Goal: Task Accomplishment & Management: Use online tool/utility

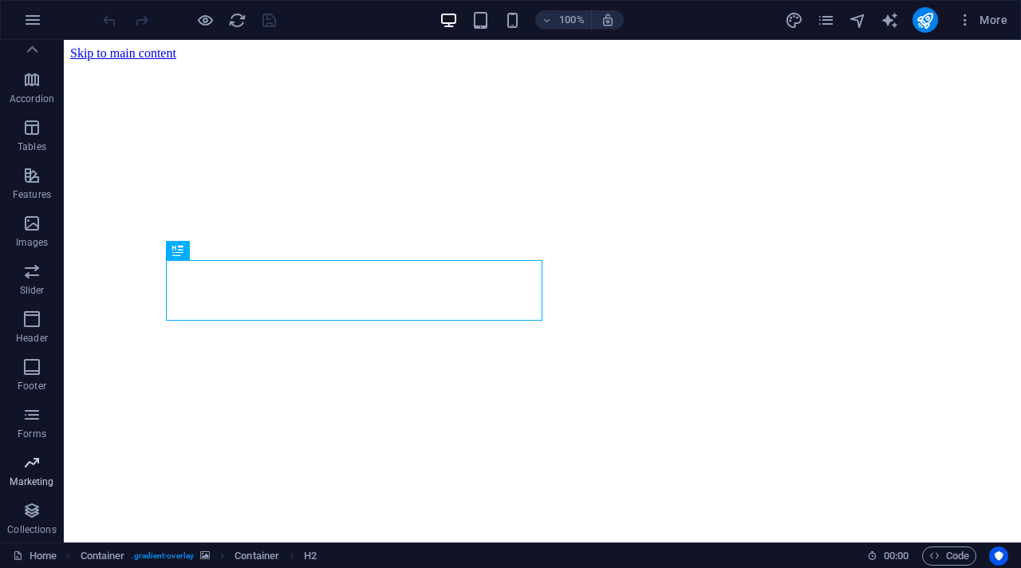
scroll to position [215, 0]
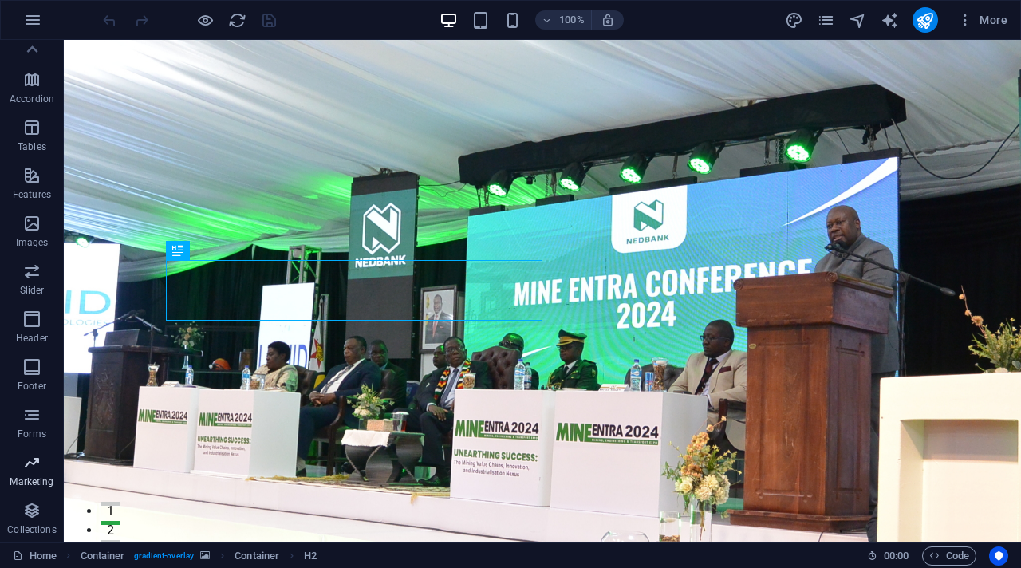
click at [33, 471] on icon "button" at bounding box center [31, 462] width 19 height 19
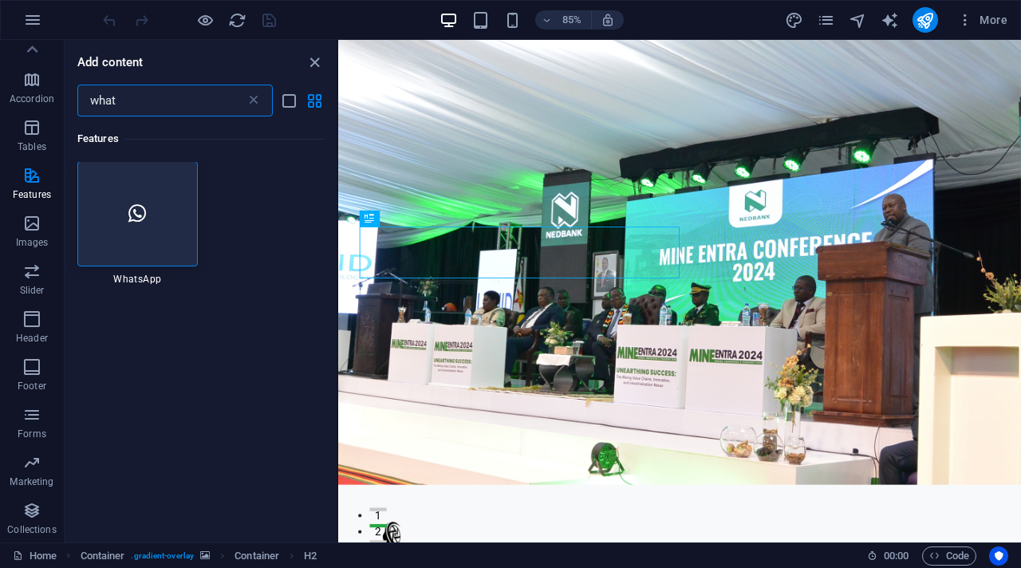
scroll to position [0, 0]
type input "what"
click at [132, 206] on icon at bounding box center [137, 214] width 18 height 21
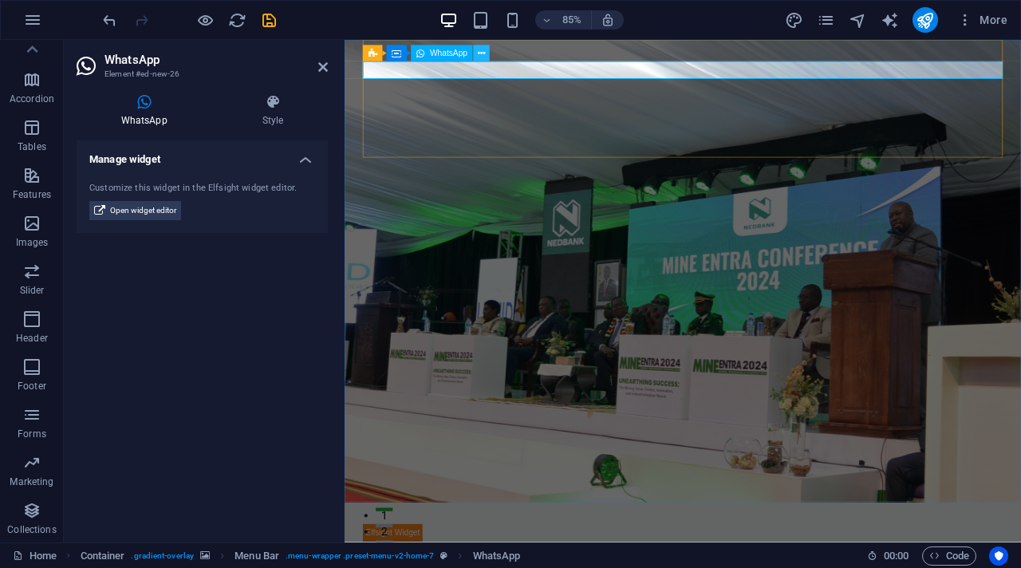
click at [479, 54] on icon at bounding box center [481, 53] width 7 height 14
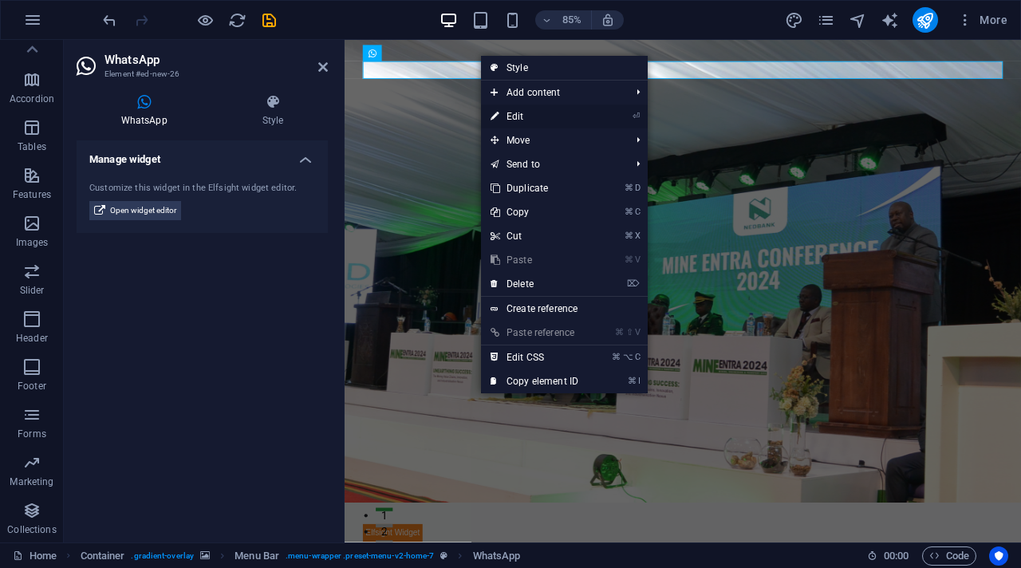
click at [522, 113] on link "⏎ Edit" at bounding box center [534, 116] width 107 height 24
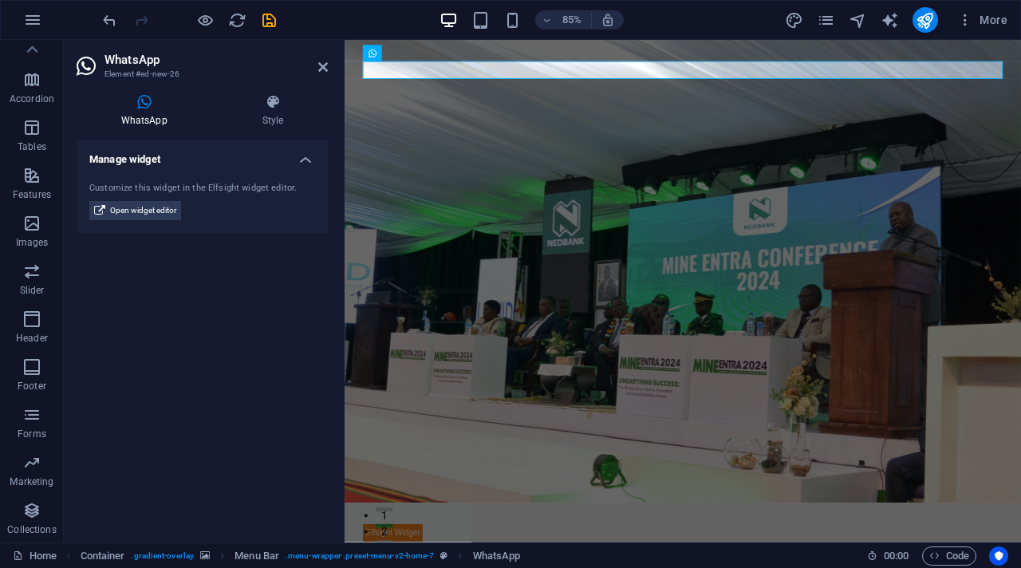
click at [305, 161] on h4 "Manage widget" at bounding box center [202, 154] width 251 height 29
click at [274, 107] on icon at bounding box center [273, 102] width 110 height 16
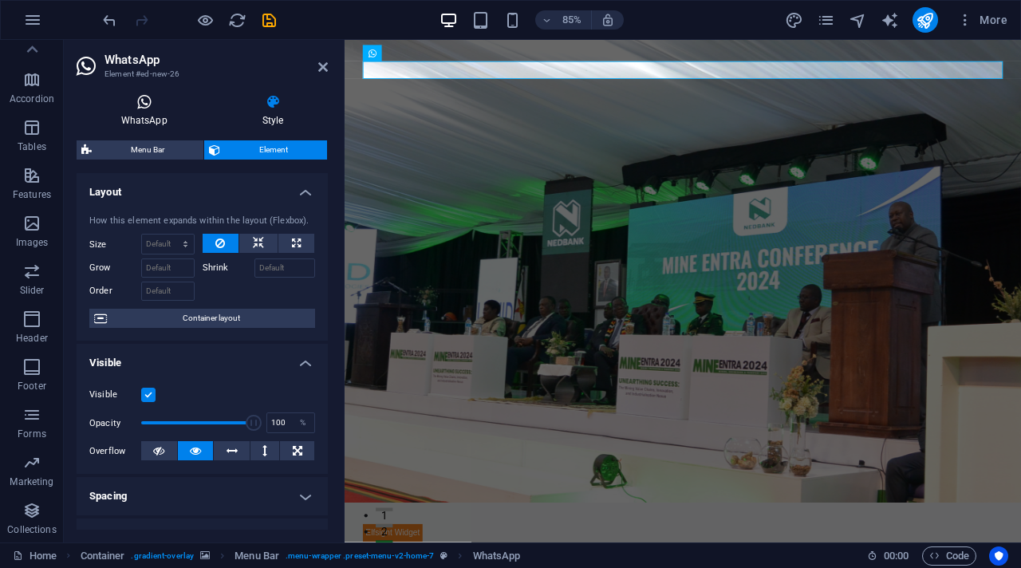
click at [155, 112] on h4 "WhatsApp" at bounding box center [147, 111] width 141 height 34
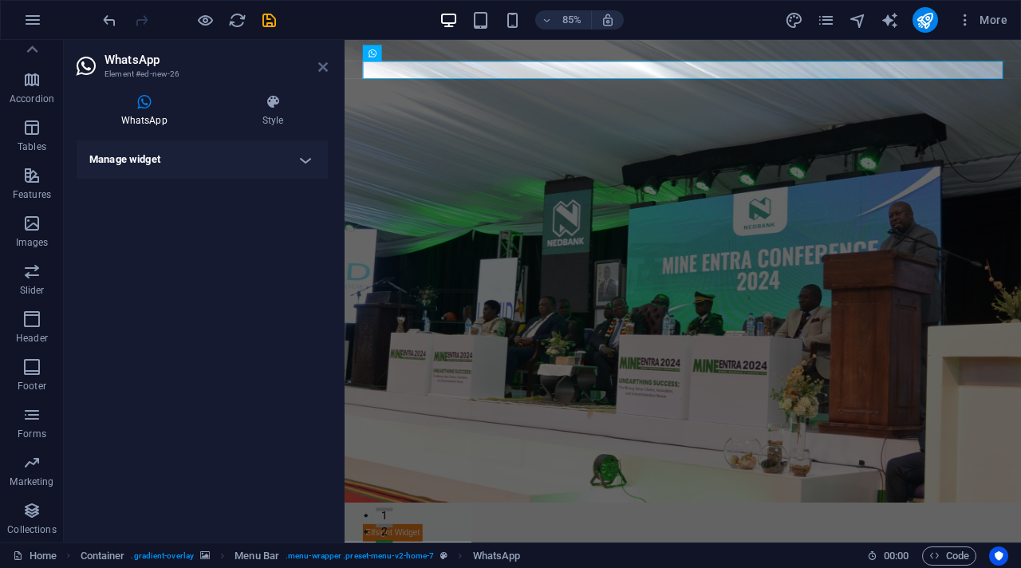
click at [318, 65] on icon at bounding box center [323, 67] width 10 height 13
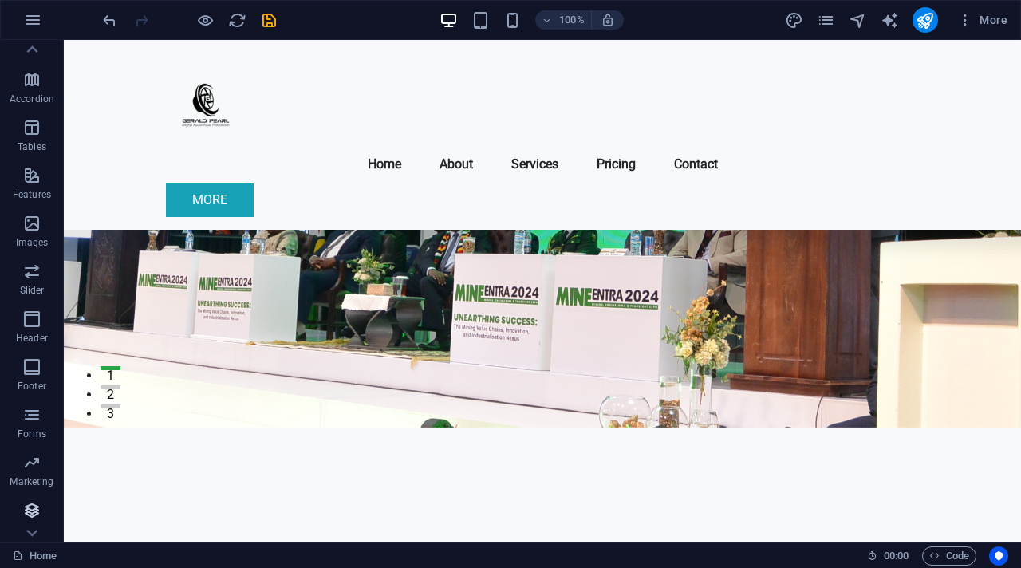
scroll to position [215, 0]
click at [32, 453] on span "Marketing" at bounding box center [32, 472] width 64 height 38
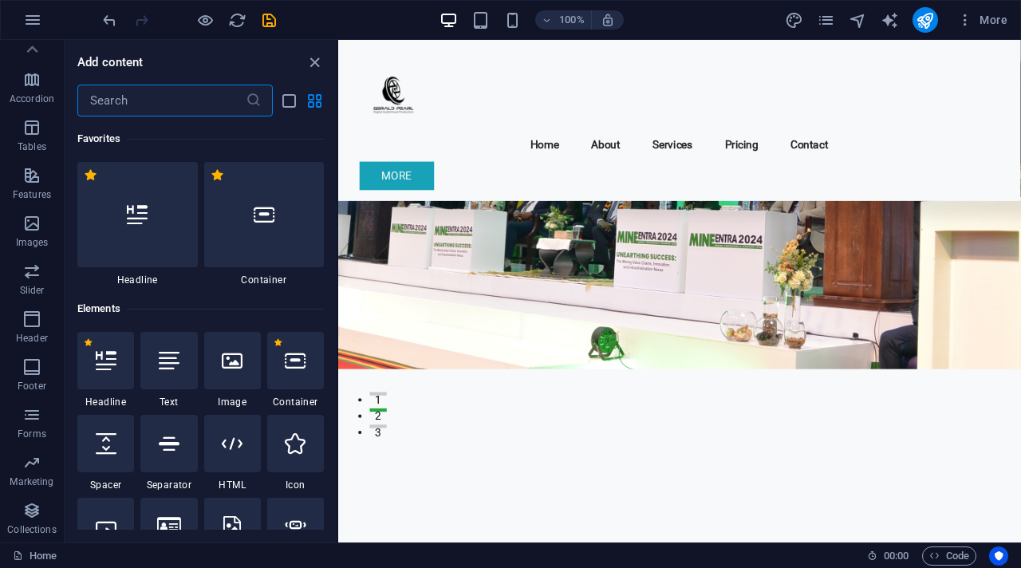
scroll to position [12993, 0]
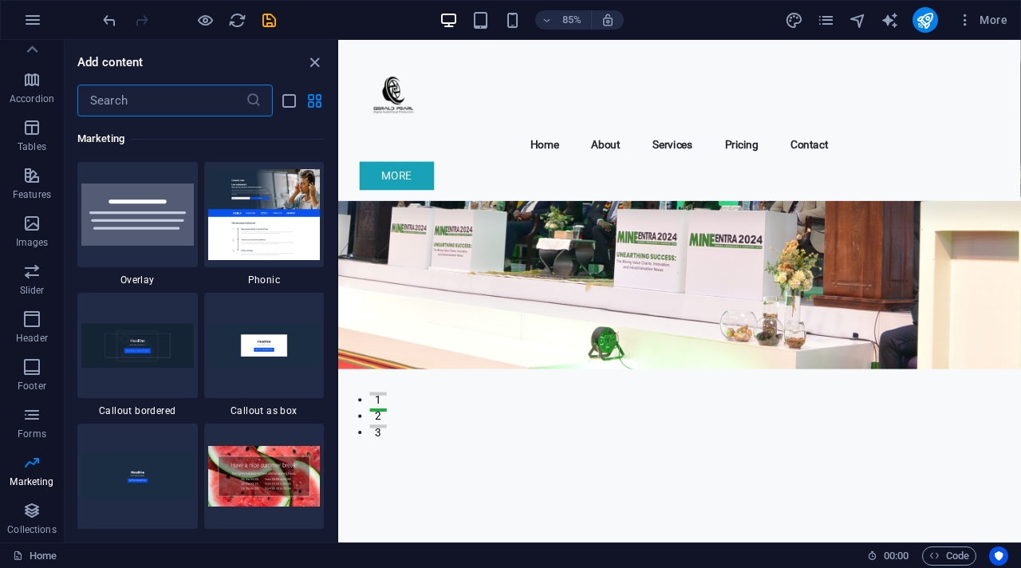
click at [169, 113] on input "text" at bounding box center [161, 101] width 168 height 32
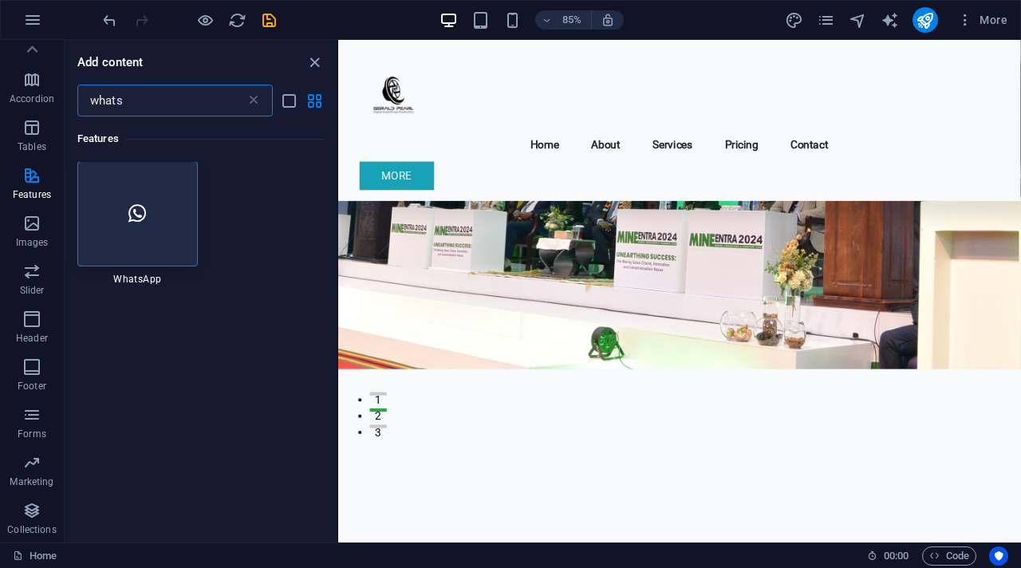
scroll to position [0, 0]
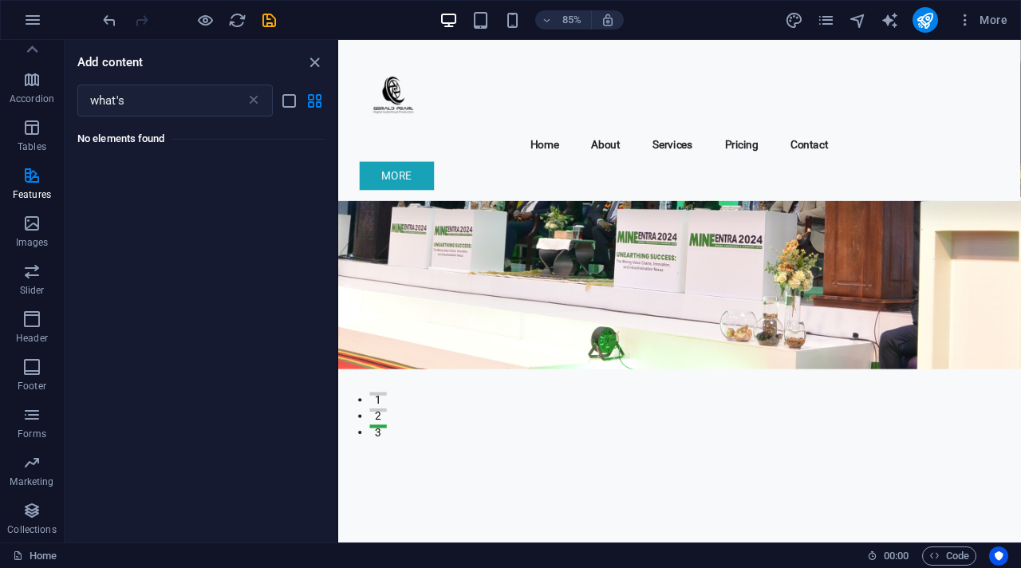
drag, startPoint x: 169, startPoint y: 113, endPoint x: 149, endPoint y: 220, distance: 108.7
click at [200, 106] on input "what's" at bounding box center [161, 101] width 168 height 32
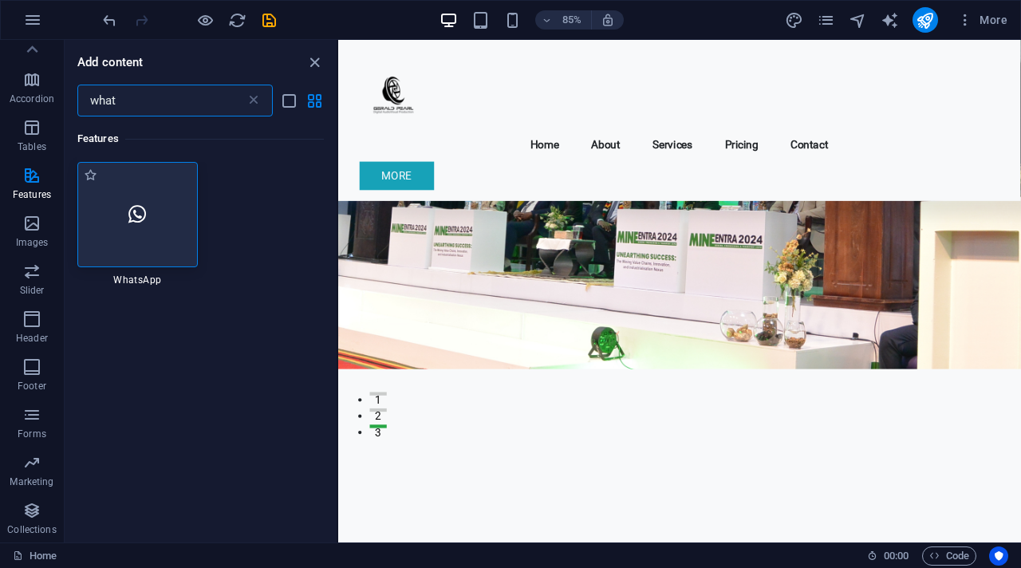
type input "what"
click at [150, 184] on div at bounding box center [137, 214] width 120 height 105
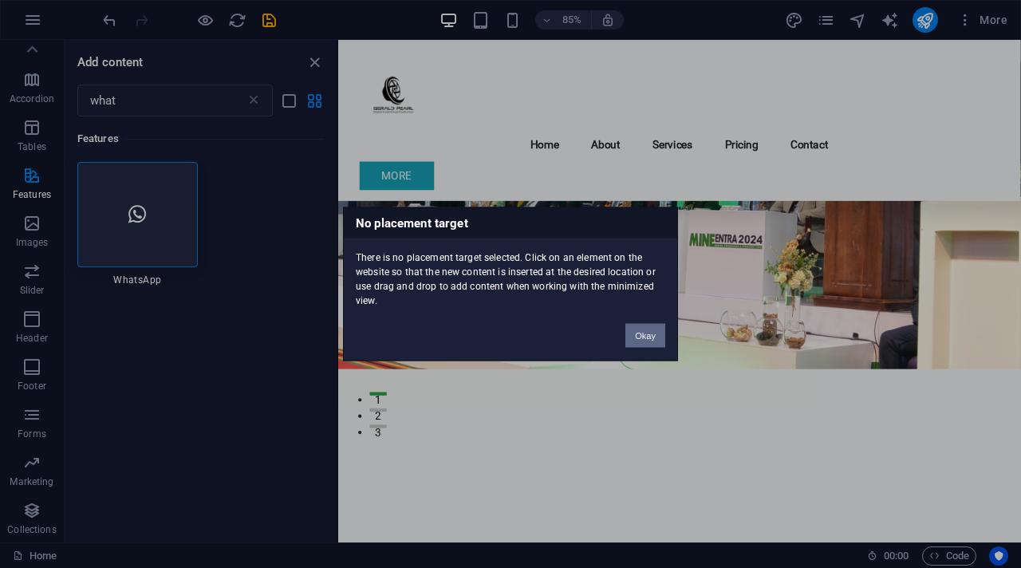
click at [652, 341] on button "Okay" at bounding box center [645, 336] width 40 height 24
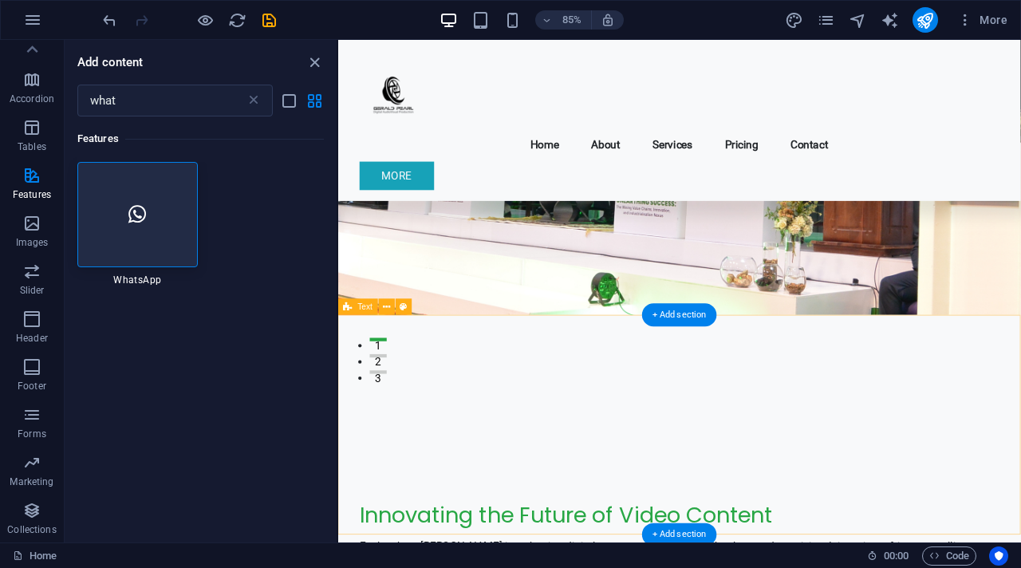
scroll to position [148, 0]
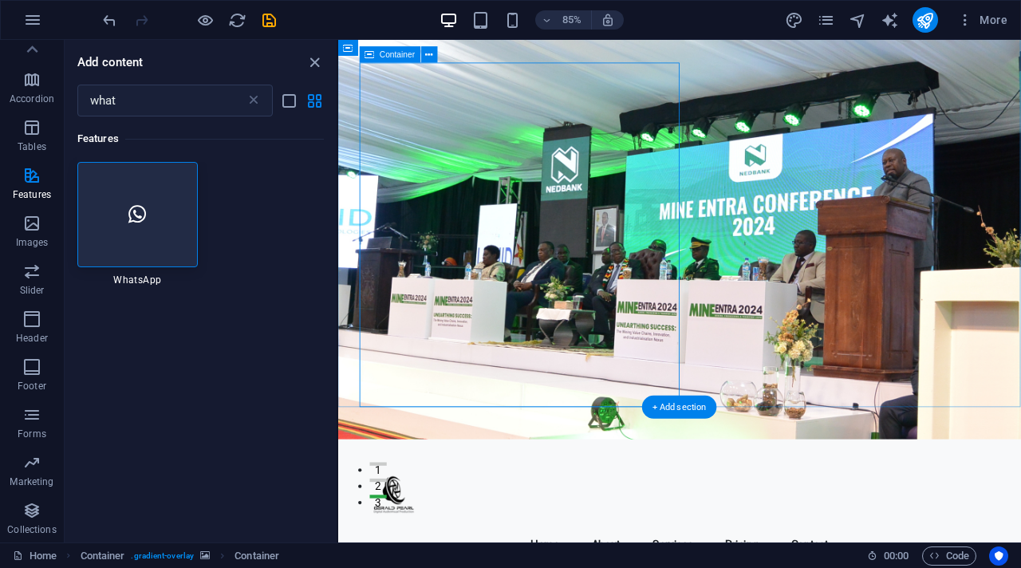
scroll to position [108, 0]
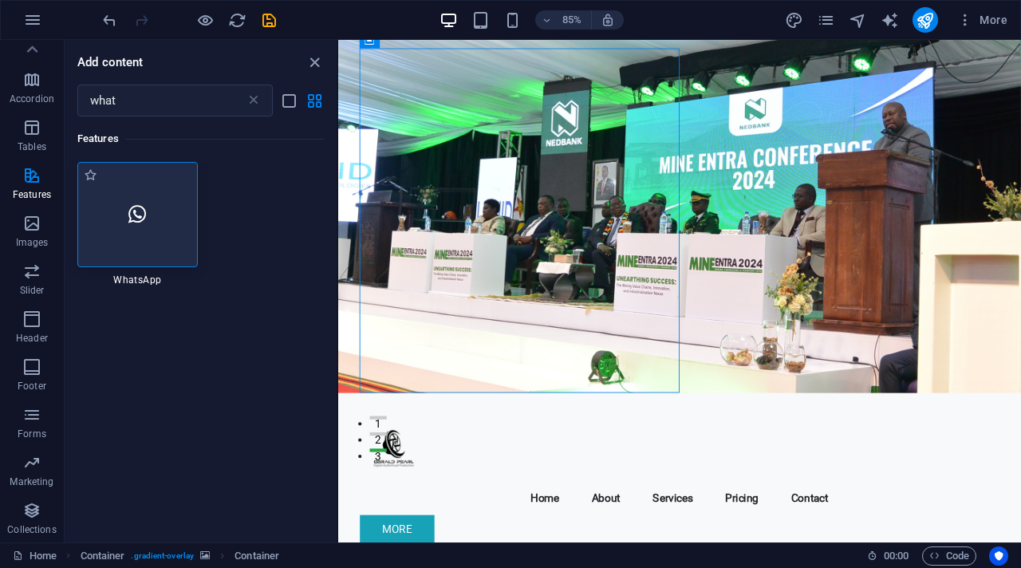
click at [158, 247] on div at bounding box center [137, 214] width 120 height 105
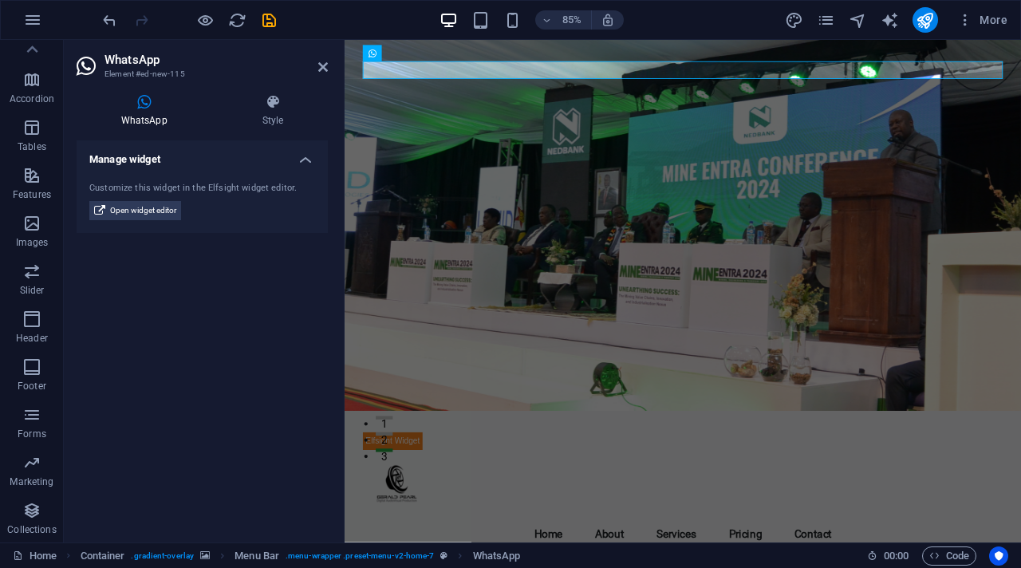
scroll to position [0, 0]
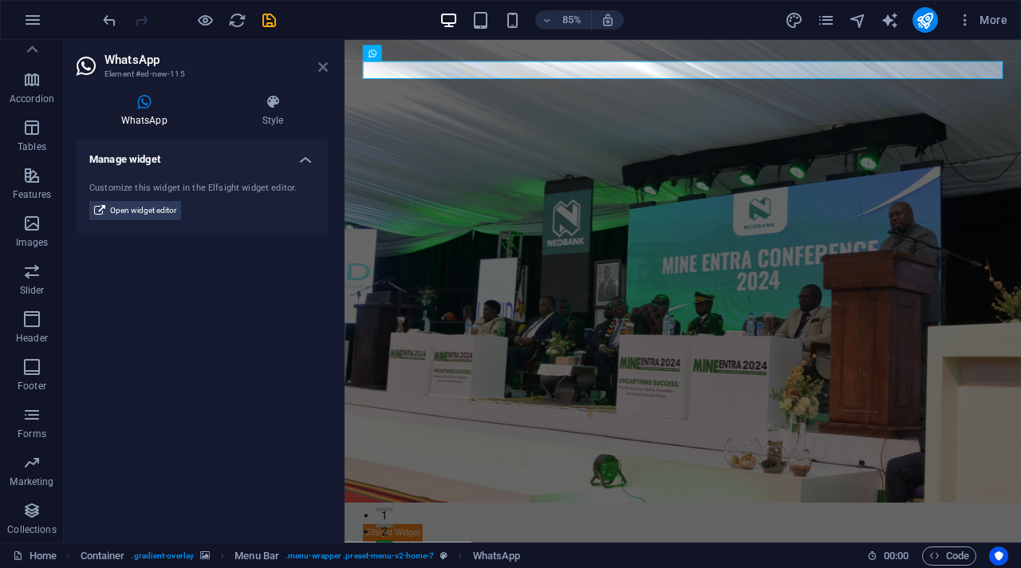
click at [325, 72] on icon at bounding box center [323, 67] width 10 height 13
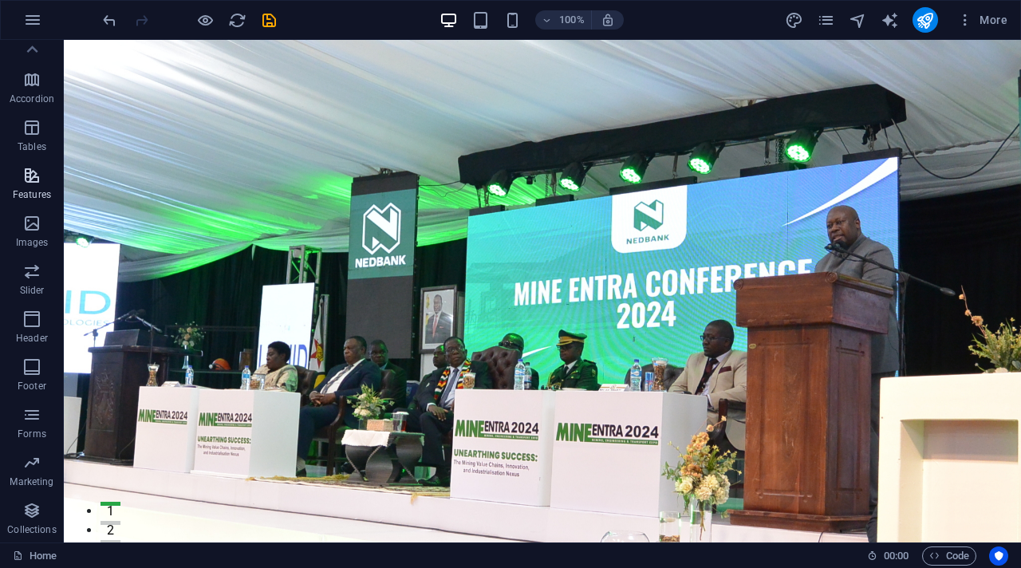
click at [35, 185] on span "Features" at bounding box center [32, 185] width 64 height 38
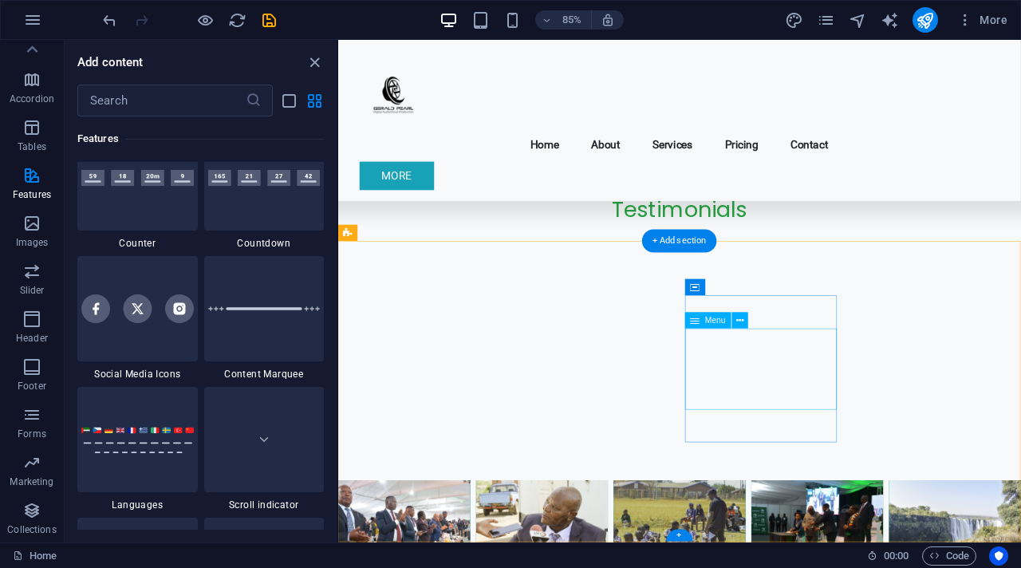
scroll to position [2, 0]
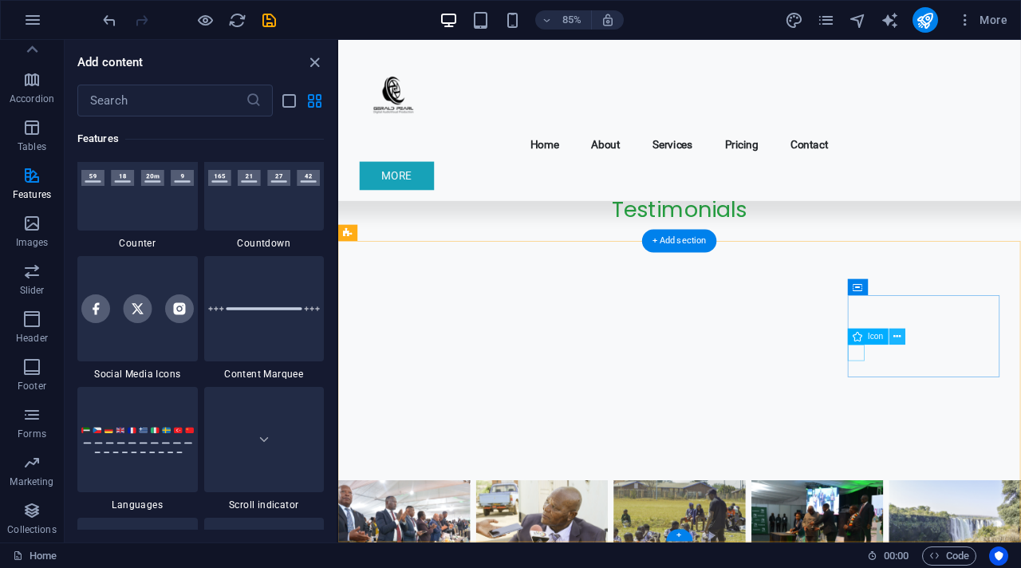
click at [898, 337] on icon at bounding box center [897, 336] width 7 height 14
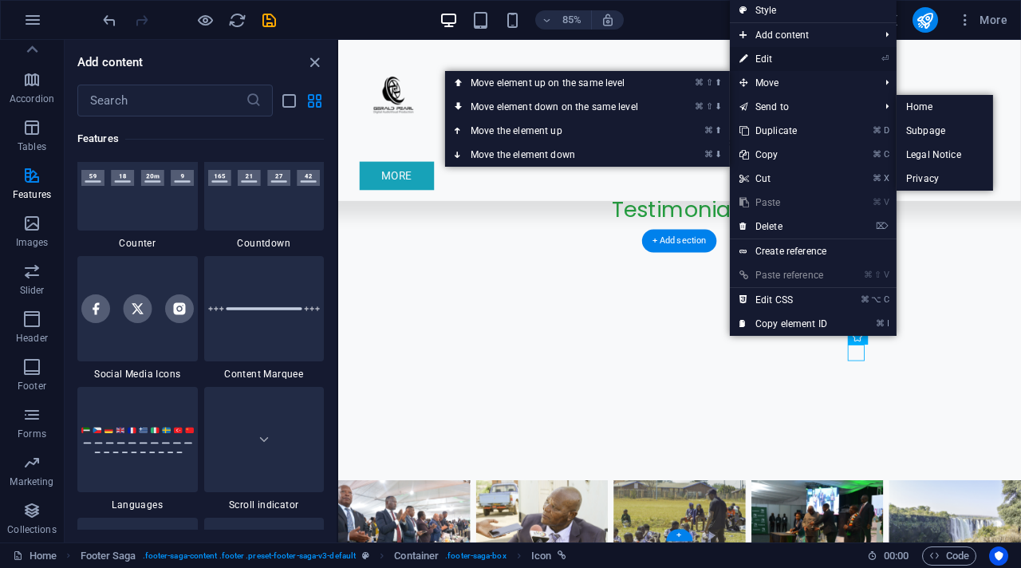
click at [790, 58] on link "⏎ Edit" at bounding box center [783, 59] width 107 height 24
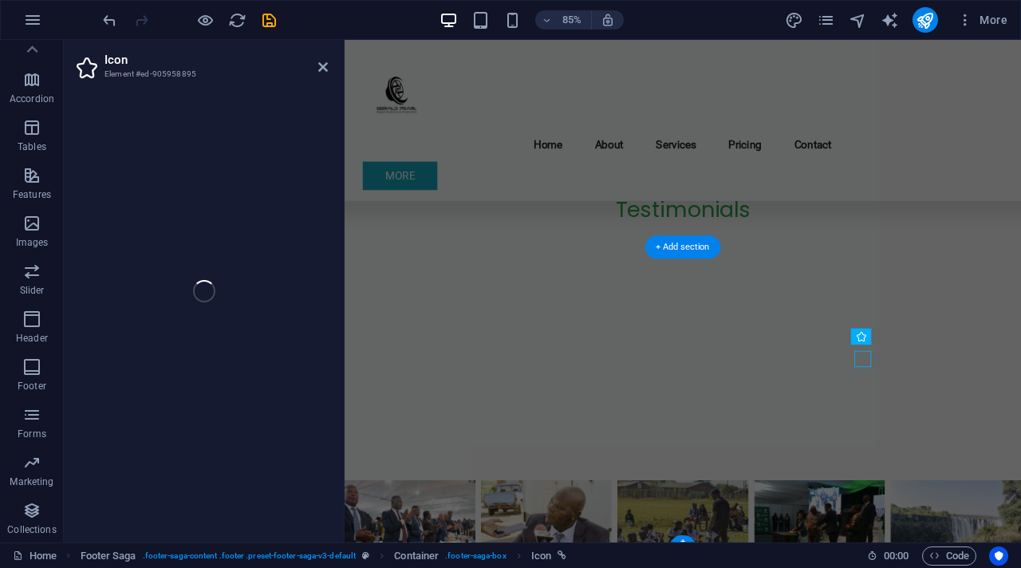
select select "xMidYMid"
select select "px"
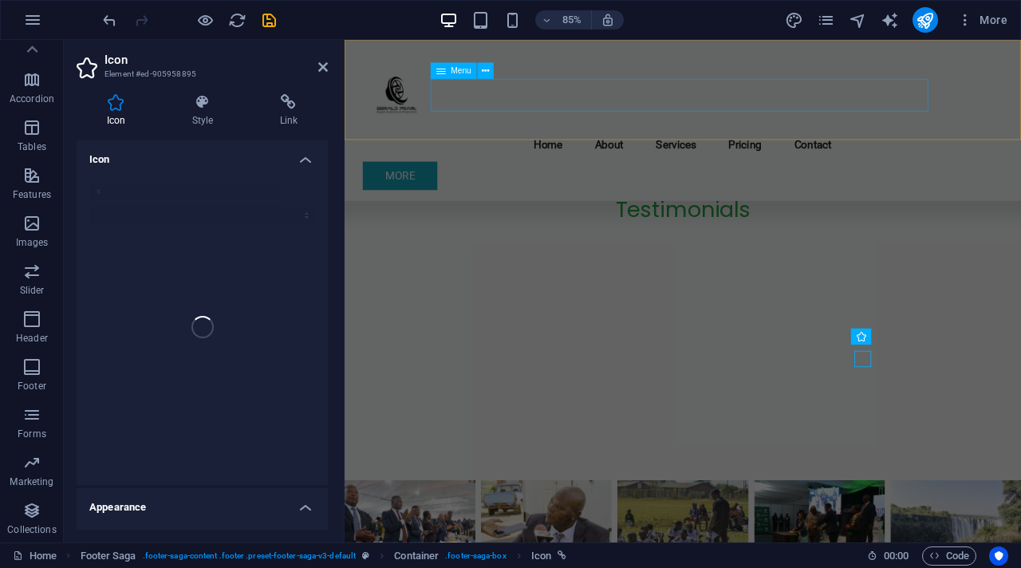
scroll to position [4500, 0]
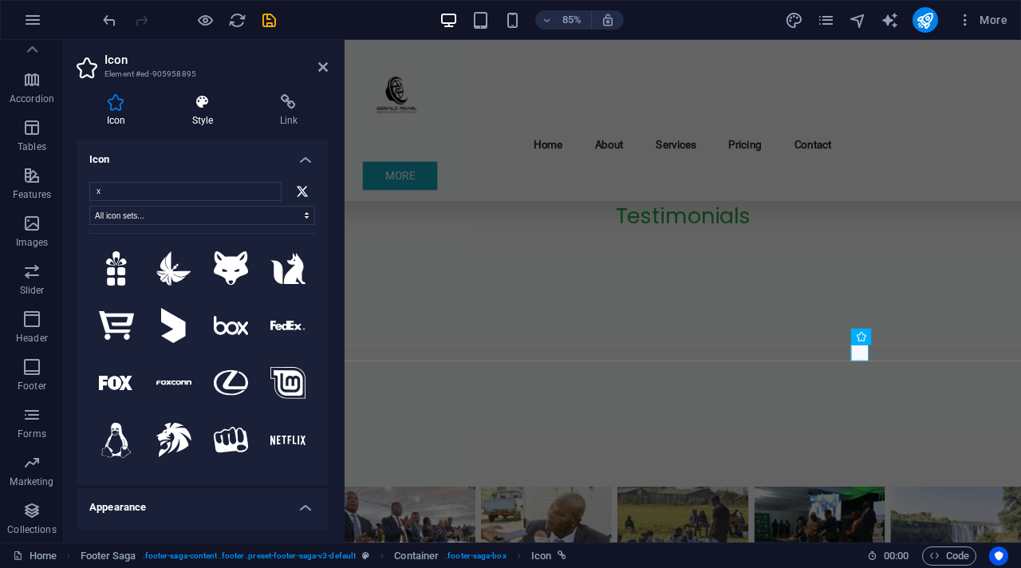
click at [204, 102] on icon at bounding box center [202, 102] width 81 height 16
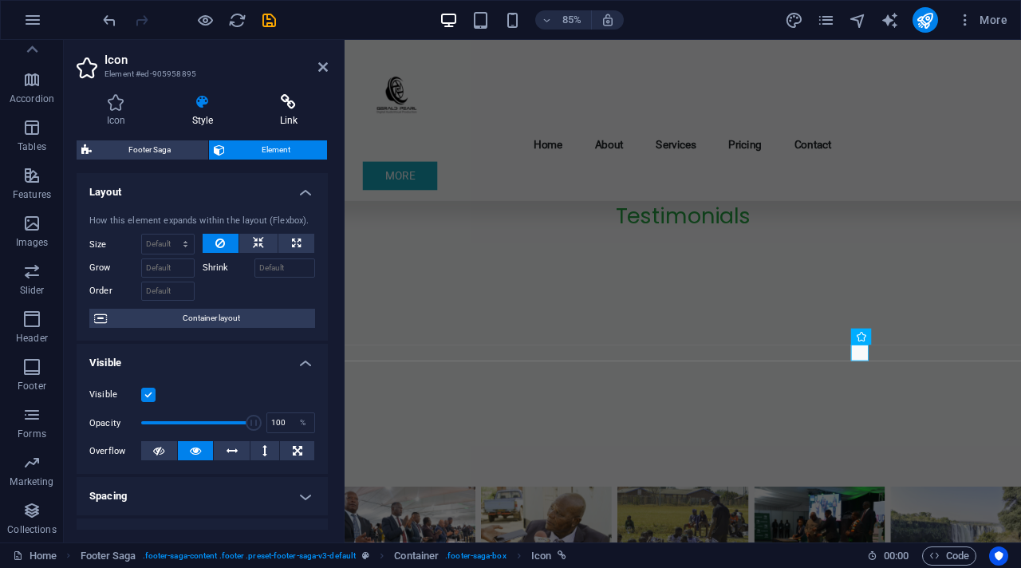
click at [281, 106] on icon at bounding box center [289, 102] width 78 height 16
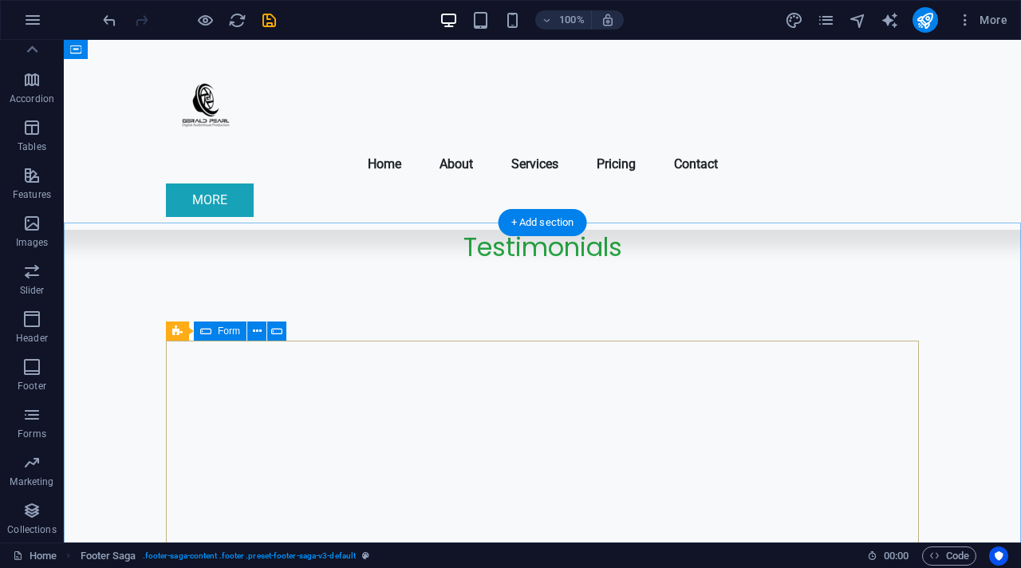
scroll to position [3768, 0]
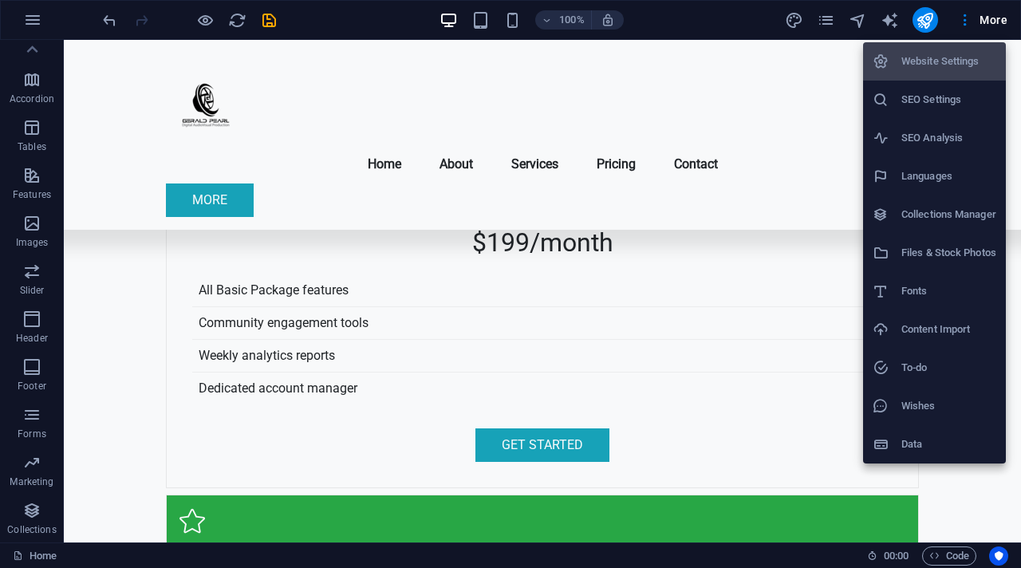
click at [795, 18] on div at bounding box center [510, 284] width 1021 height 568
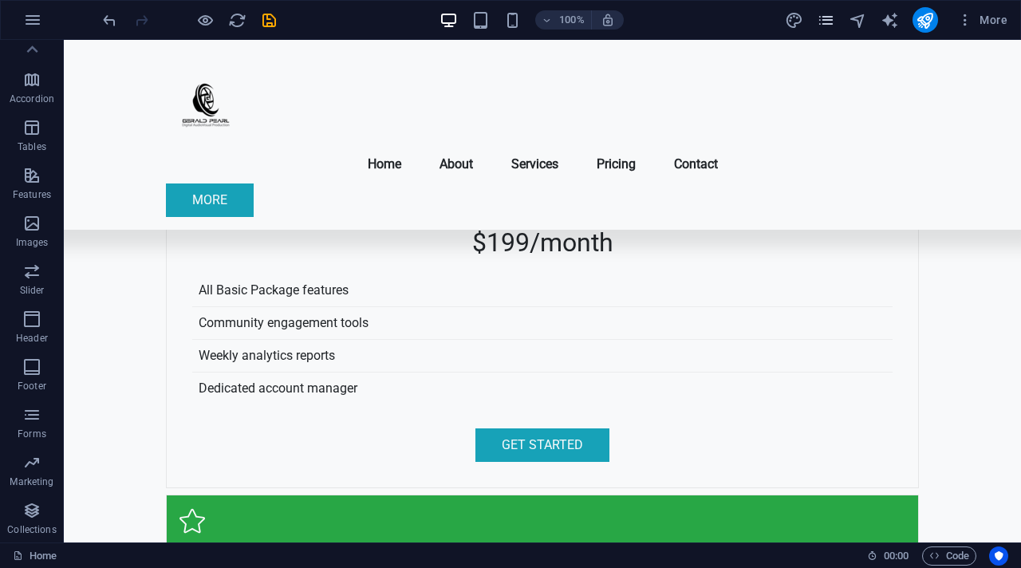
click at [826, 56] on icon "pages" at bounding box center [478, 107] width 751 height 102
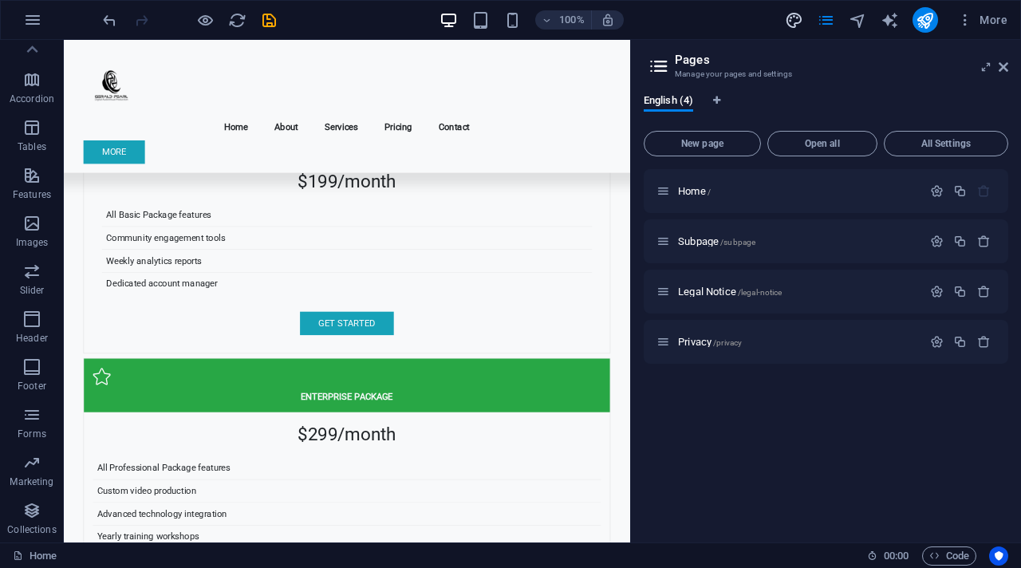
click at [781, 55] on icon "design" at bounding box center [404, 251] width 753 height 393
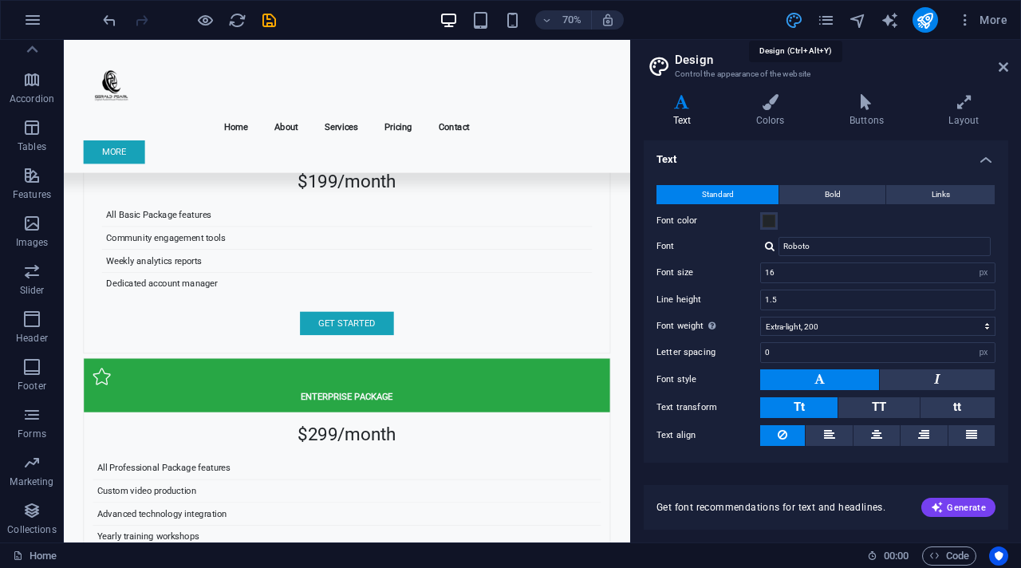
click at [1001, 66] on icon at bounding box center [1004, 67] width 10 height 13
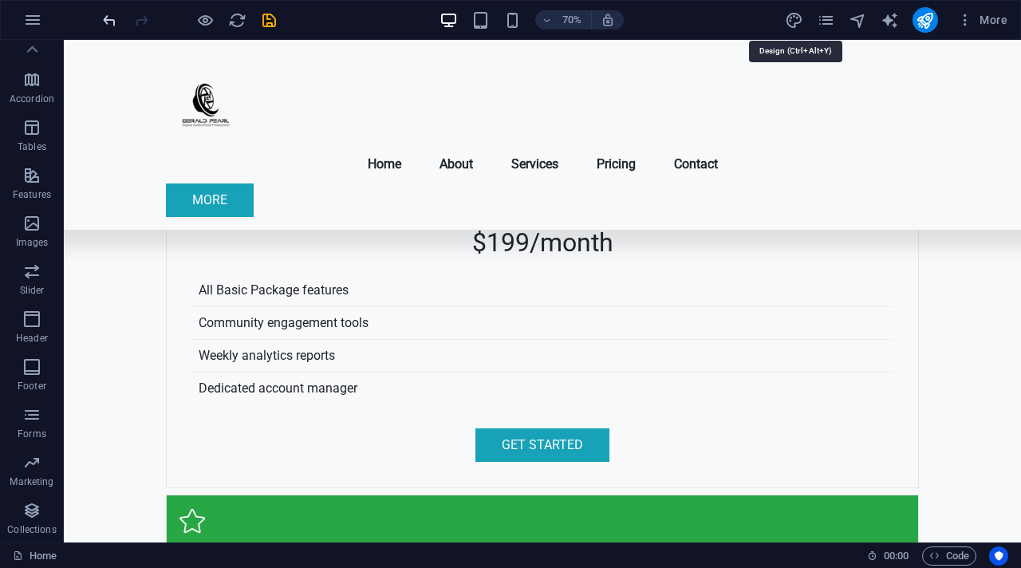
click at [109, 15] on icon "undo" at bounding box center [110, 20] width 18 height 18
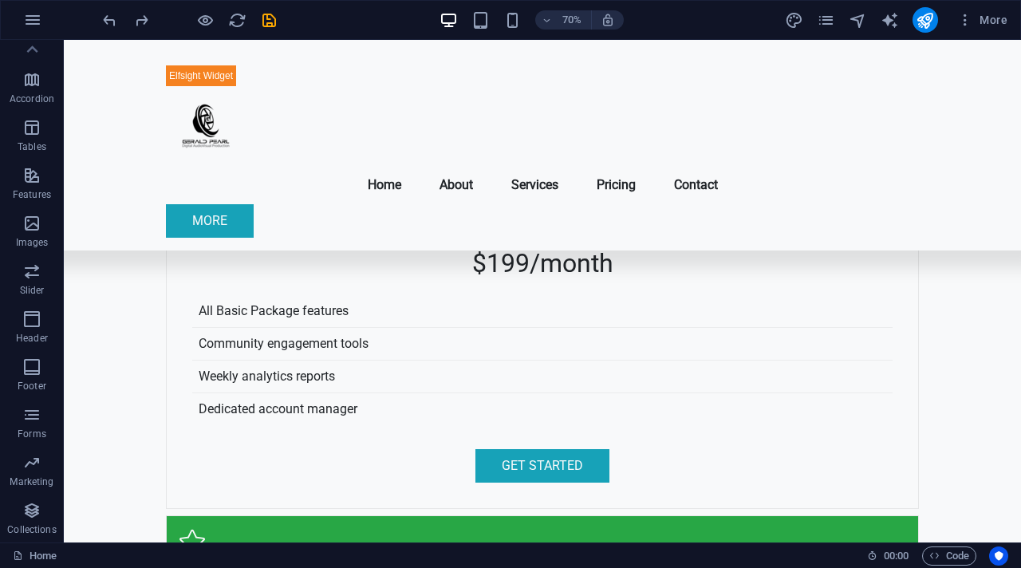
scroll to position [3190, 0]
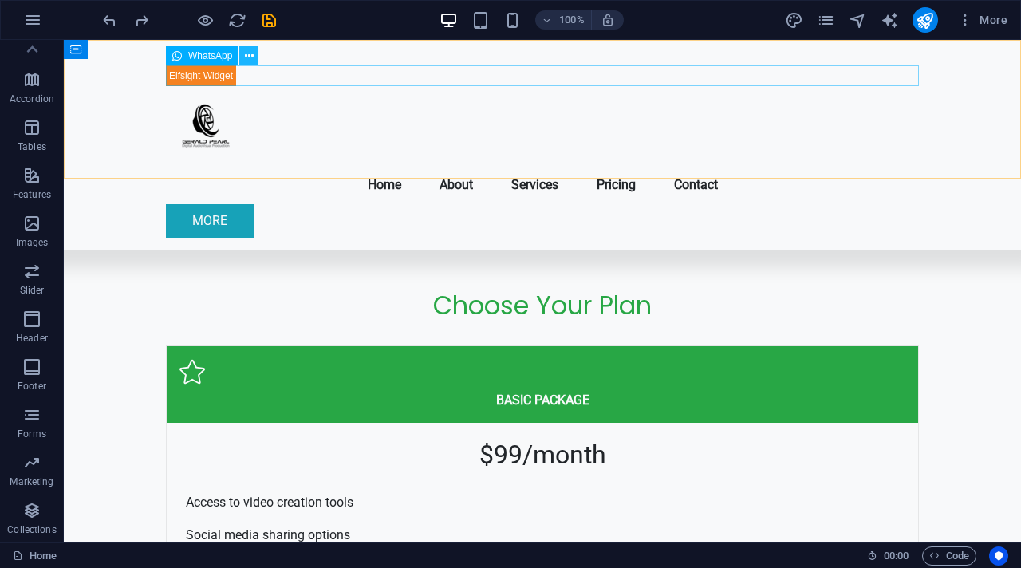
click at [247, 60] on icon at bounding box center [249, 56] width 9 height 17
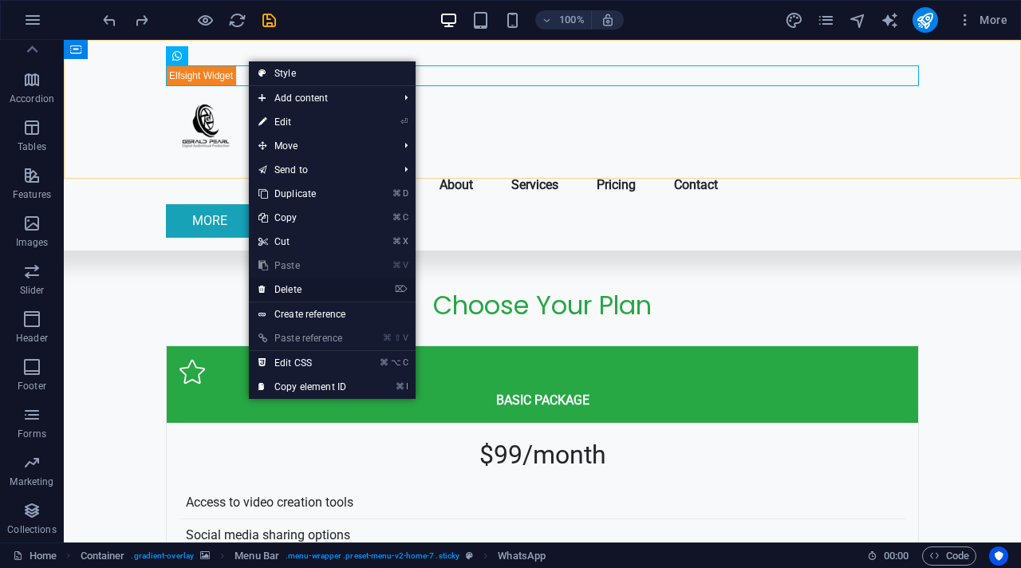
click at [296, 287] on link "⌦ Delete" at bounding box center [302, 290] width 107 height 24
